Goal: Navigation & Orientation: Find specific page/section

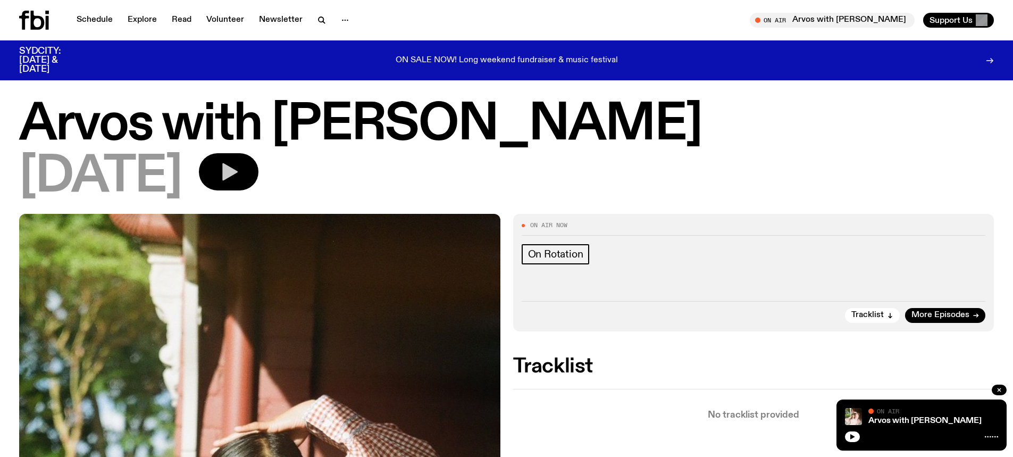
click at [239, 176] on icon "button" at bounding box center [228, 171] width 21 height 21
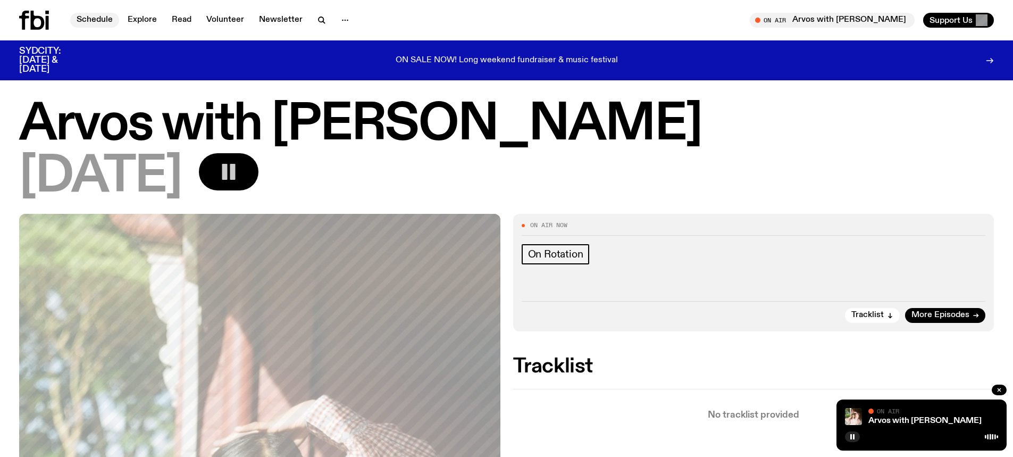
click at [112, 18] on link "Schedule" at bounding box center [94, 20] width 49 height 15
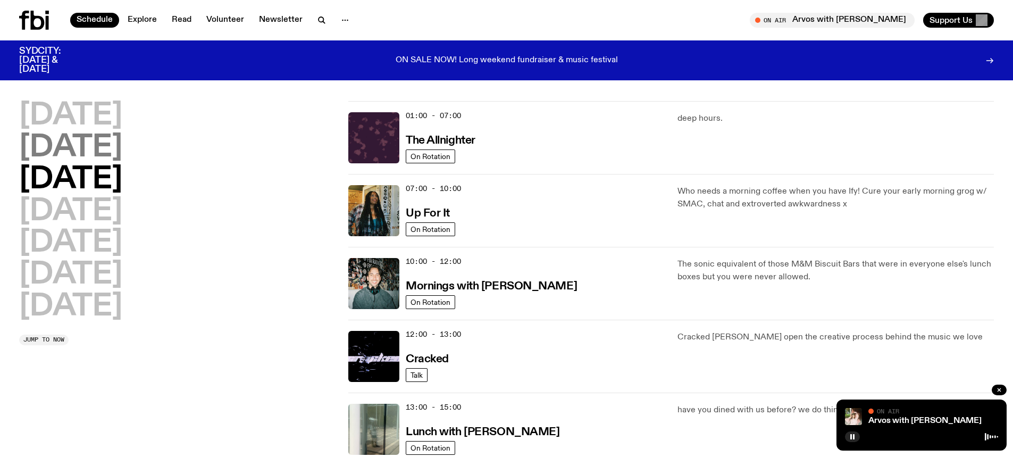
click at [87, 119] on h2 "[DATE]" at bounding box center [70, 116] width 103 height 30
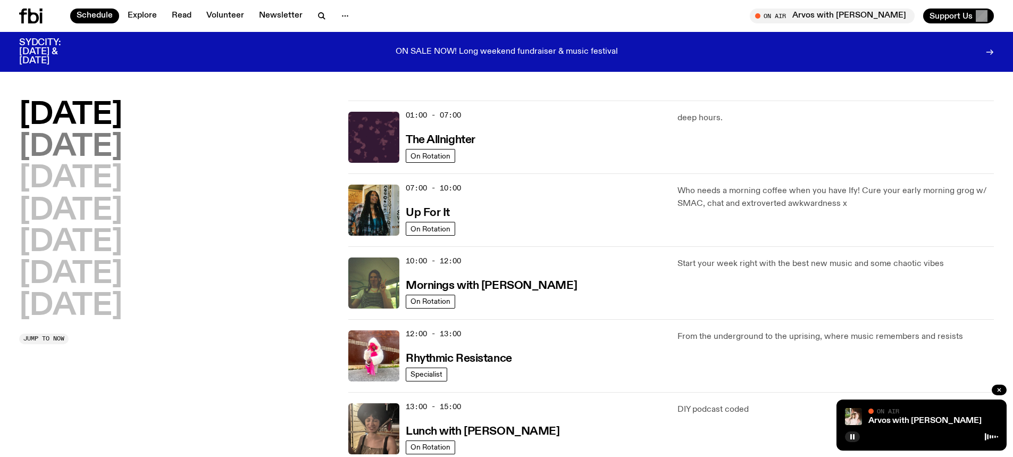
scroll to position [30, 0]
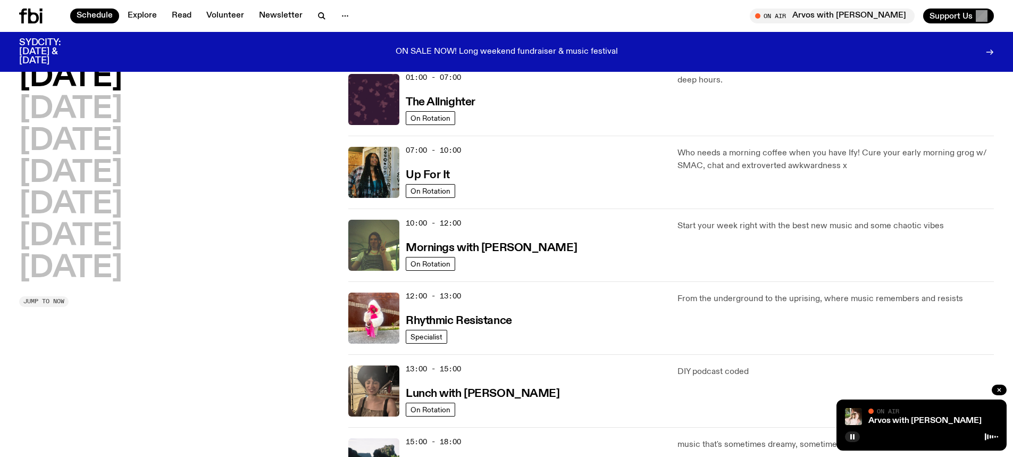
click at [52, 298] on span "Jump to now" at bounding box center [43, 301] width 41 height 6
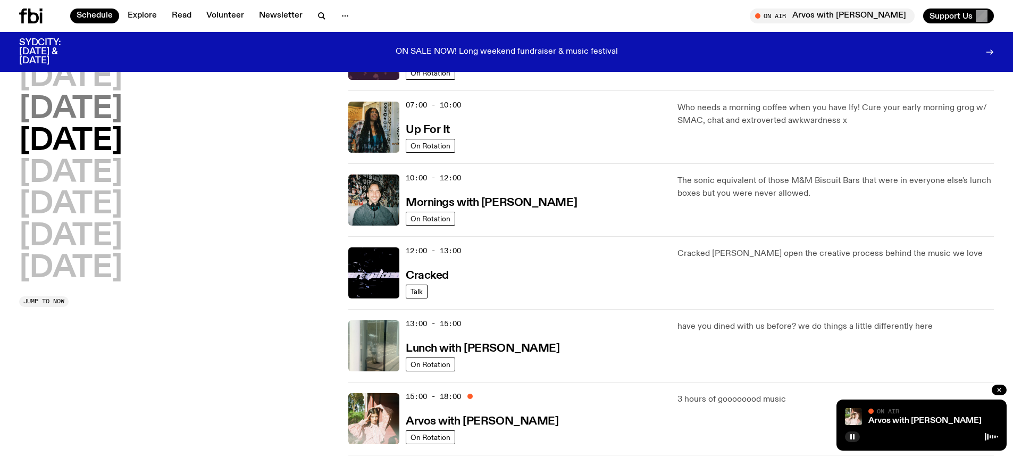
click at [101, 107] on h2 "[DATE]" at bounding box center [70, 110] width 103 height 30
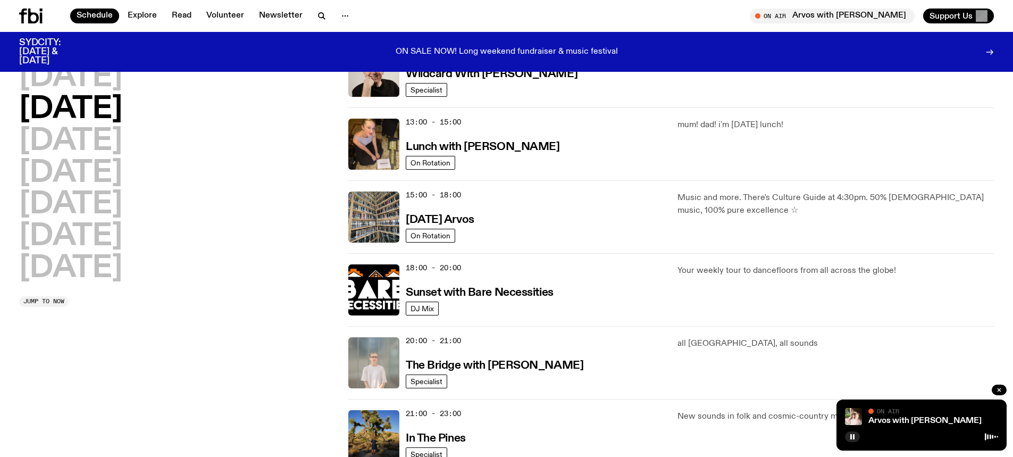
scroll to position [296, 0]
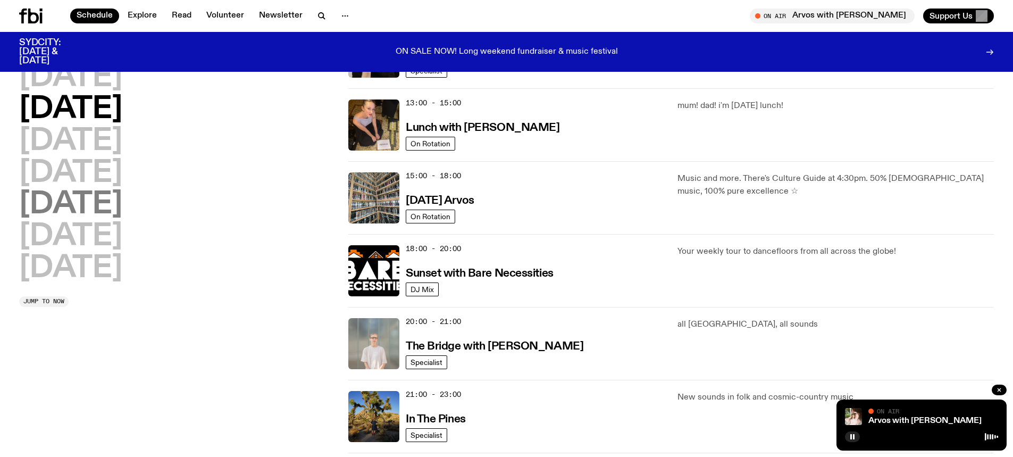
click at [77, 208] on h2 "[DATE]" at bounding box center [70, 205] width 103 height 30
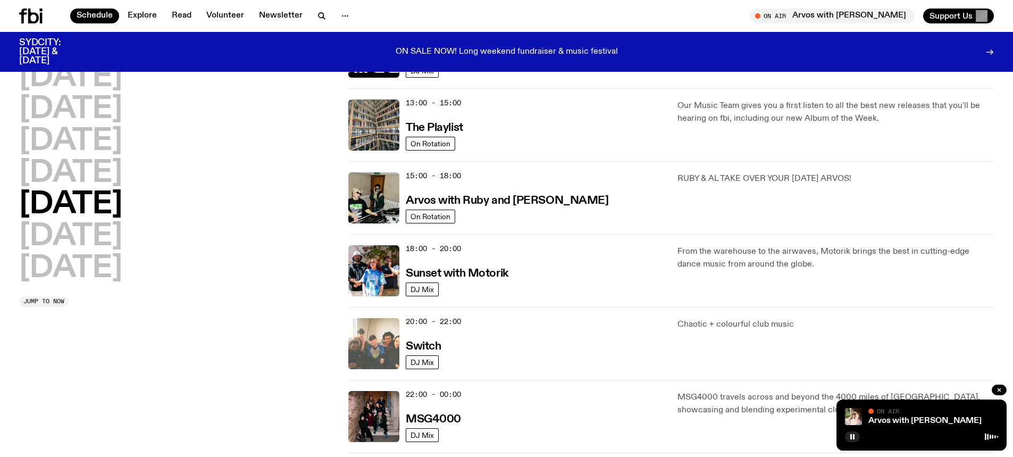
click at [392, 348] on img at bounding box center [373, 343] width 51 height 51
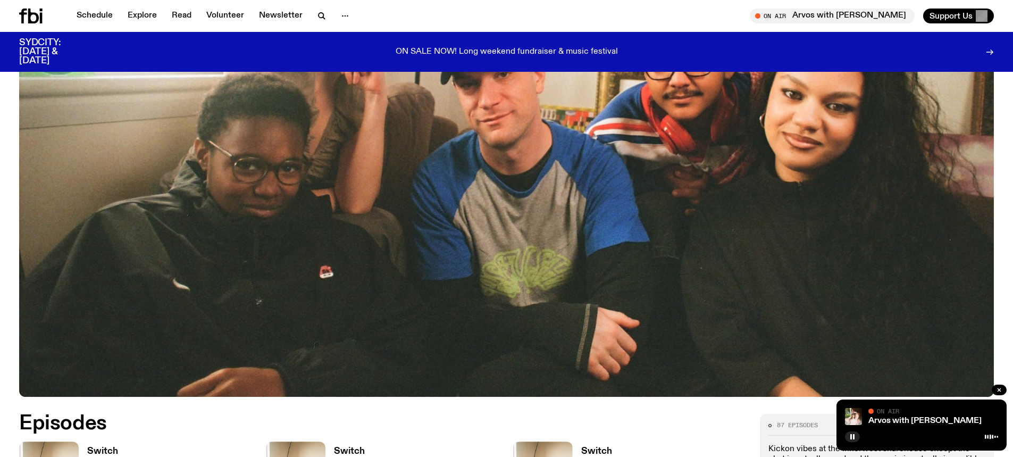
scroll to position [526, 0]
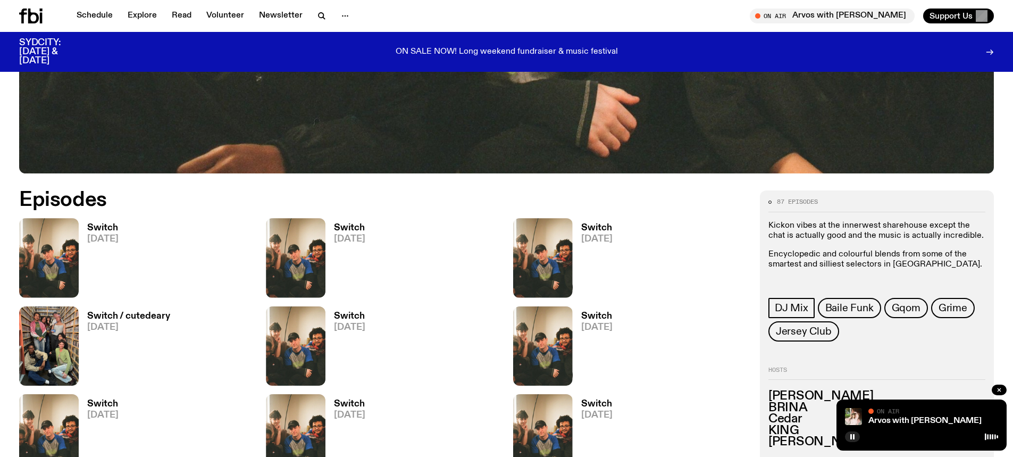
click at [98, 229] on h3 "Switch" at bounding box center [102, 227] width 31 height 9
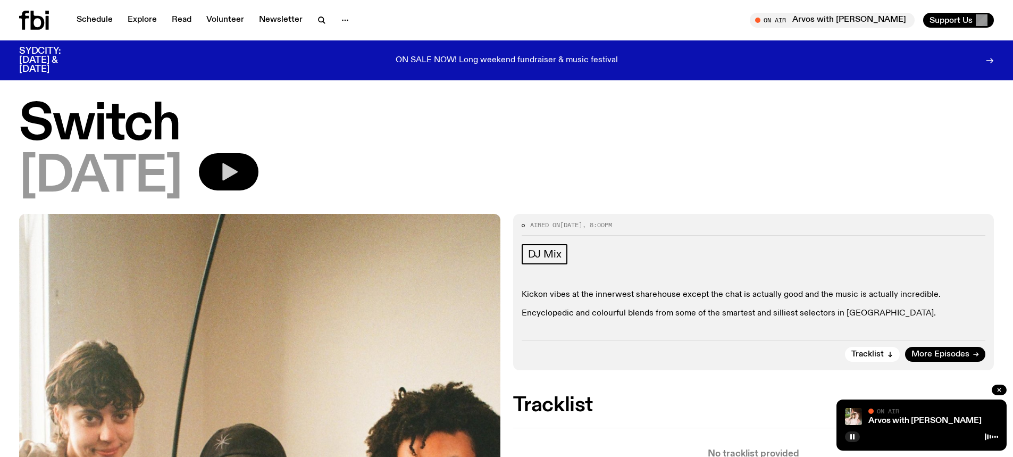
click at [256, 181] on button "button" at bounding box center [229, 171] width 60 height 37
